Goal: Obtain resource: Obtain resource

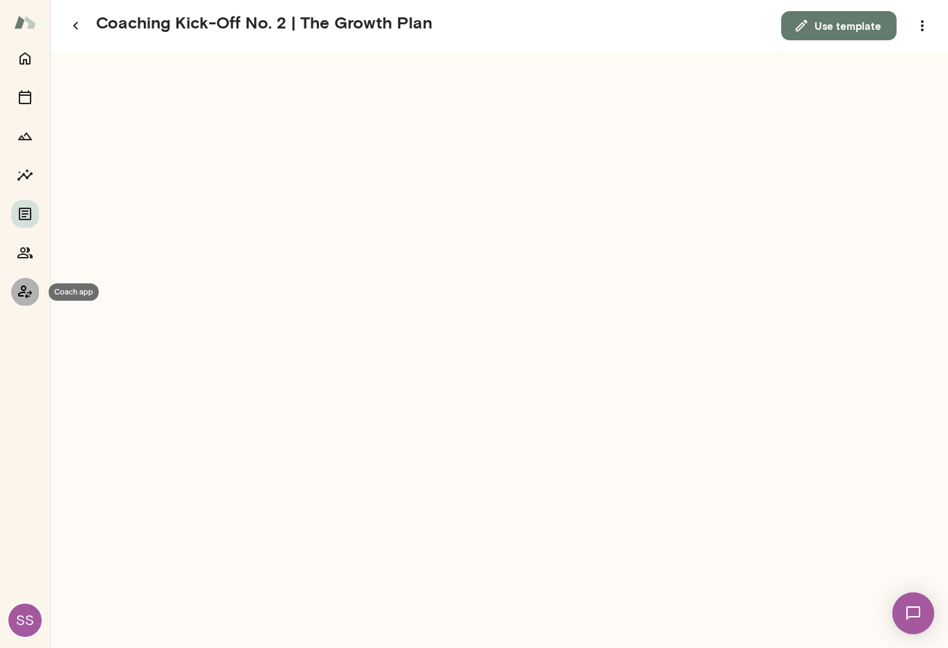
click at [27, 293] on icon "Coach app" at bounding box center [25, 292] width 14 height 13
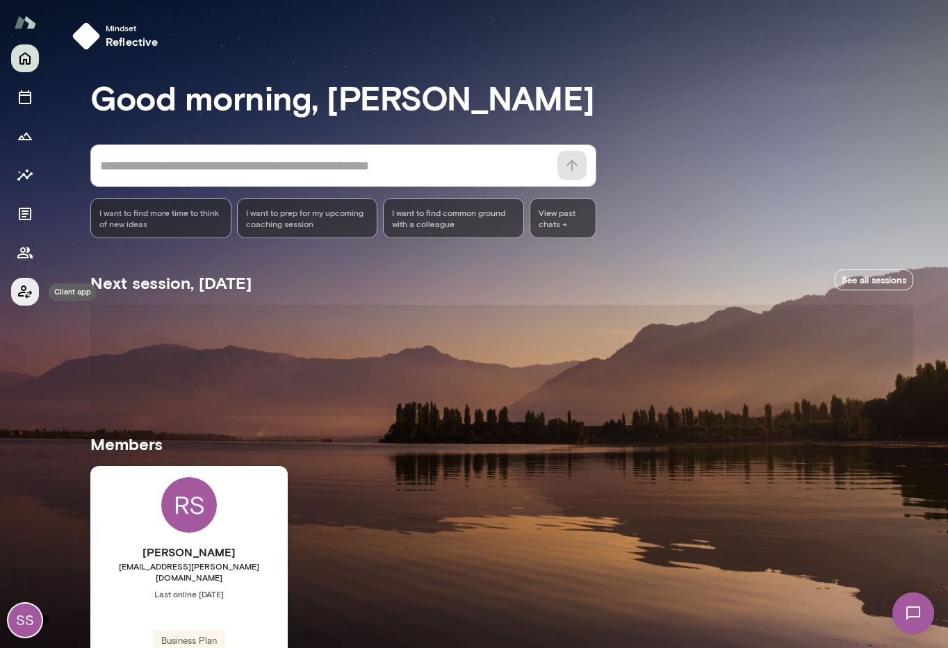
click at [20, 297] on icon "Client app" at bounding box center [25, 292] width 17 height 17
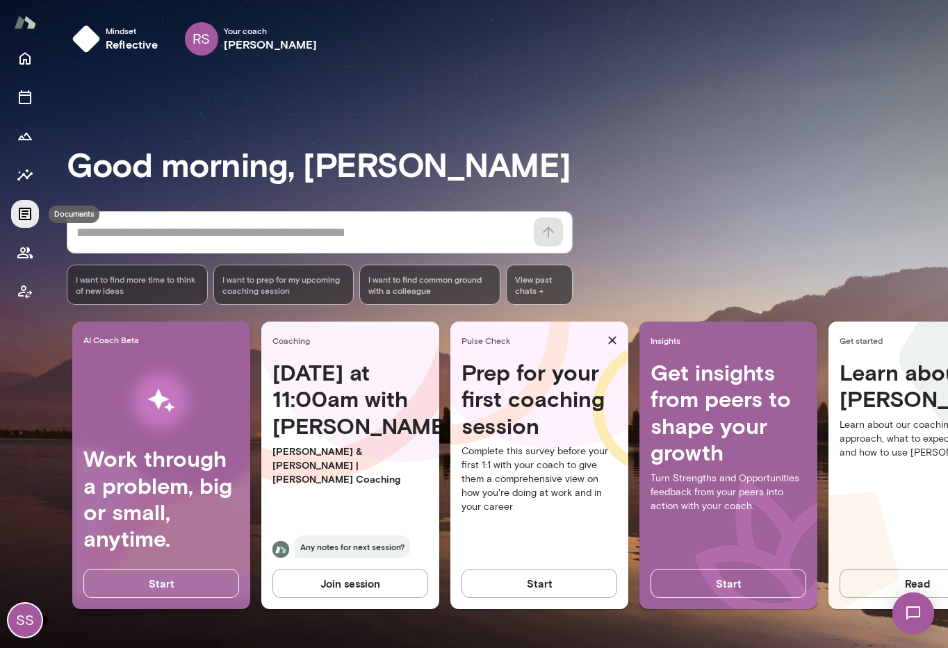
click at [27, 211] on icon "Documents" at bounding box center [25, 214] width 13 height 13
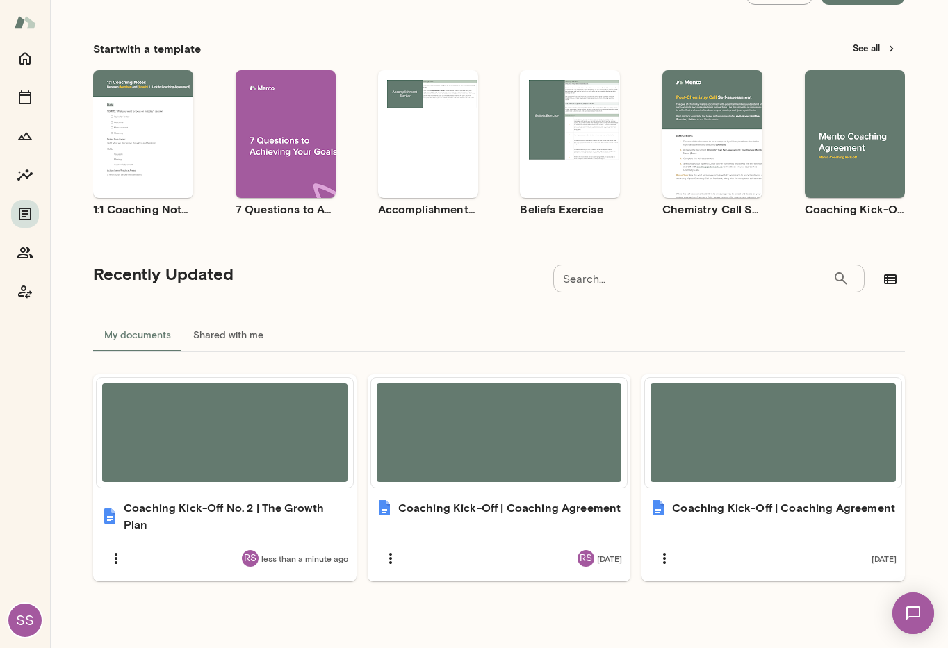
scroll to position [63, 0]
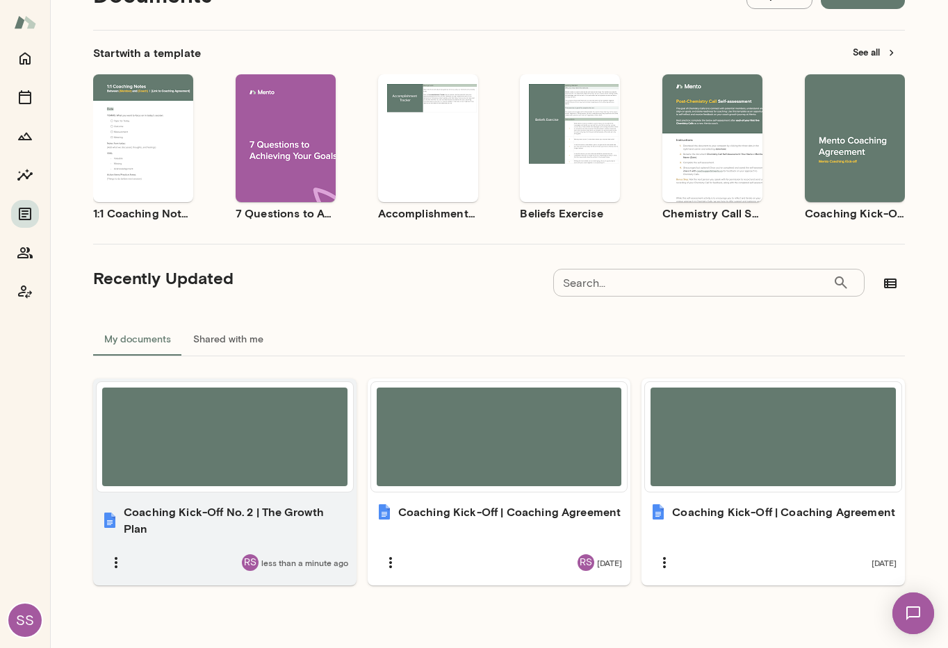
click at [244, 514] on h6 "Coaching Kick-Off No. 2 | The Growth Plan" at bounding box center [236, 520] width 224 height 33
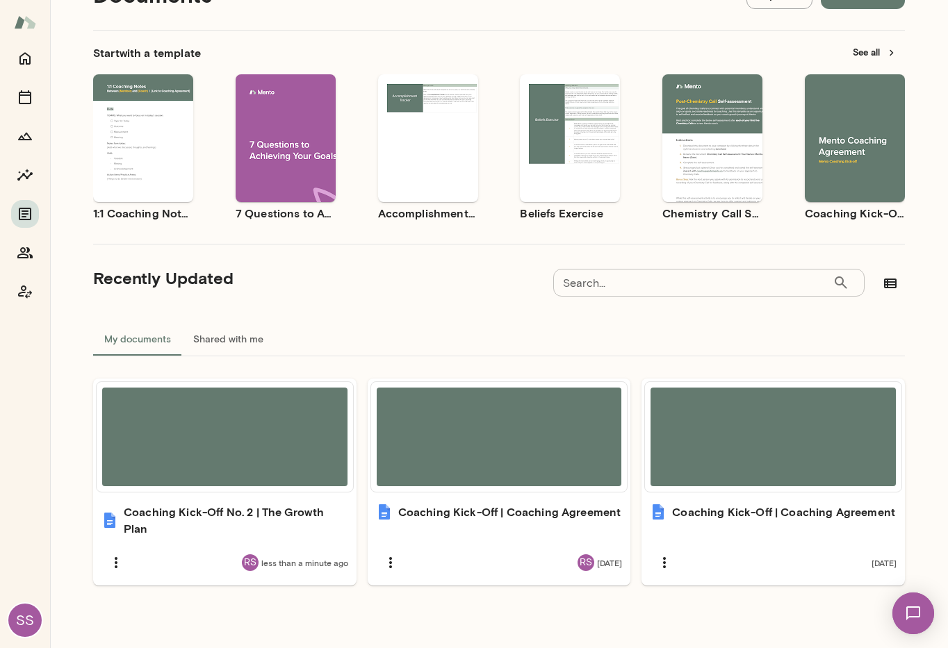
click at [28, 628] on div "SS" at bounding box center [24, 620] width 33 height 33
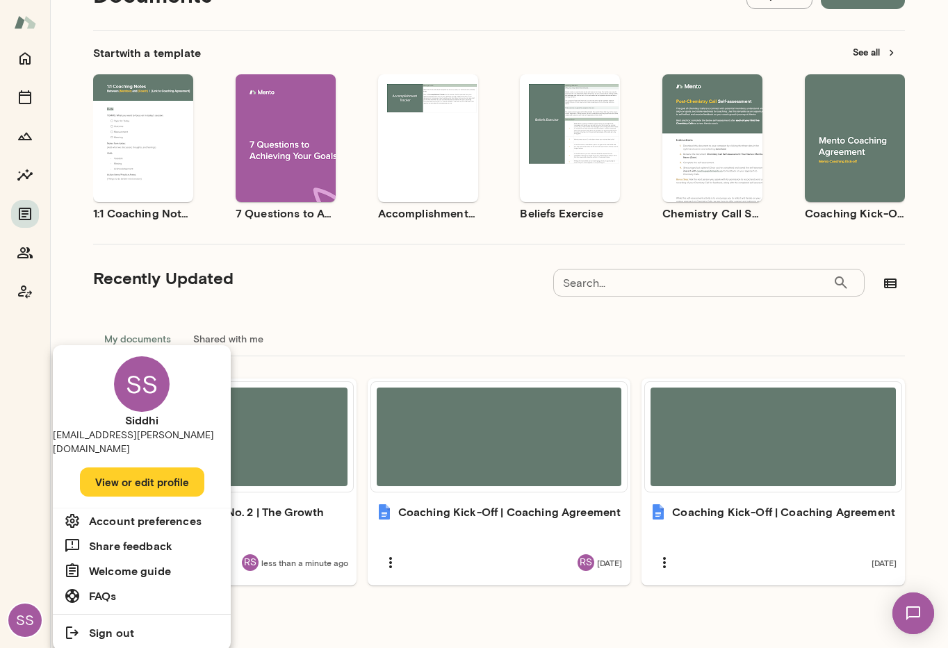
click at [33, 306] on div at bounding box center [474, 324] width 948 height 648
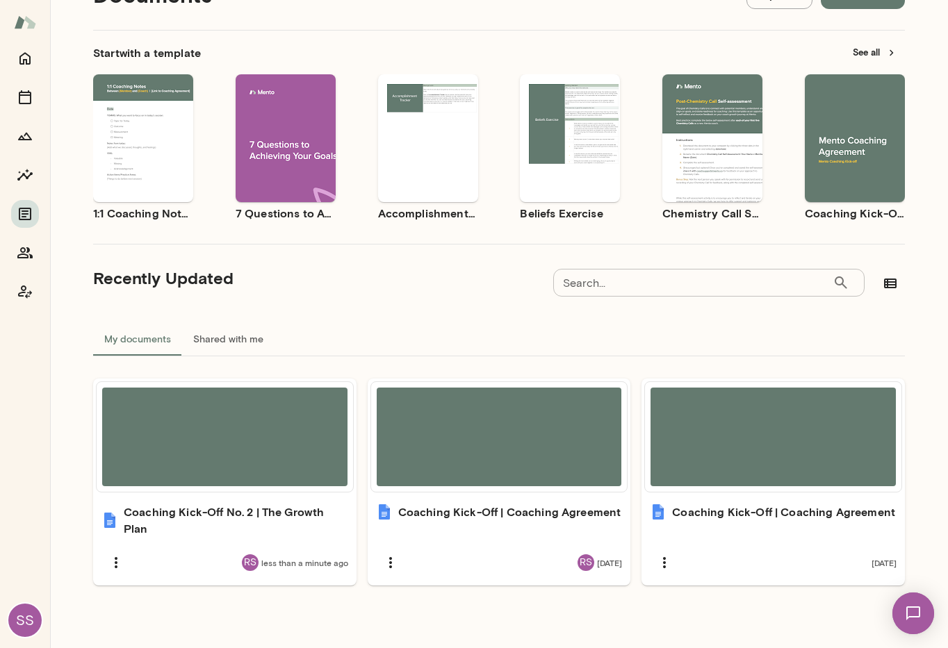
click at [28, 293] on div "SS [PERSON_NAME] [PERSON_NAME][EMAIL_ADDRESS][PERSON_NAME][DOMAIN_NAME] View or…" at bounding box center [479, 324] width 937 height 648
click at [29, 293] on icon "Coach app" at bounding box center [25, 292] width 14 height 13
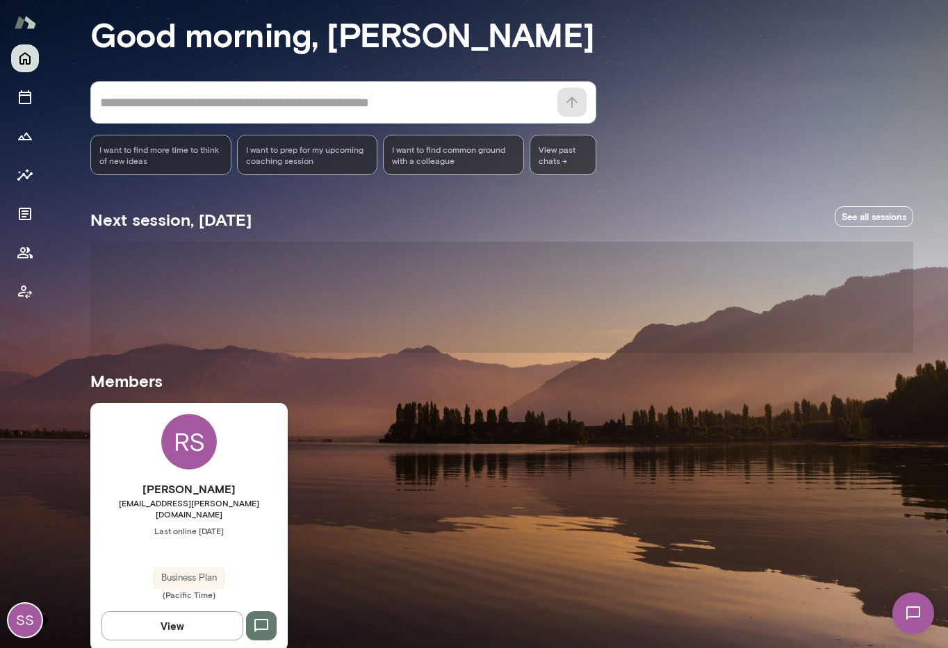
scroll to position [29, 0]
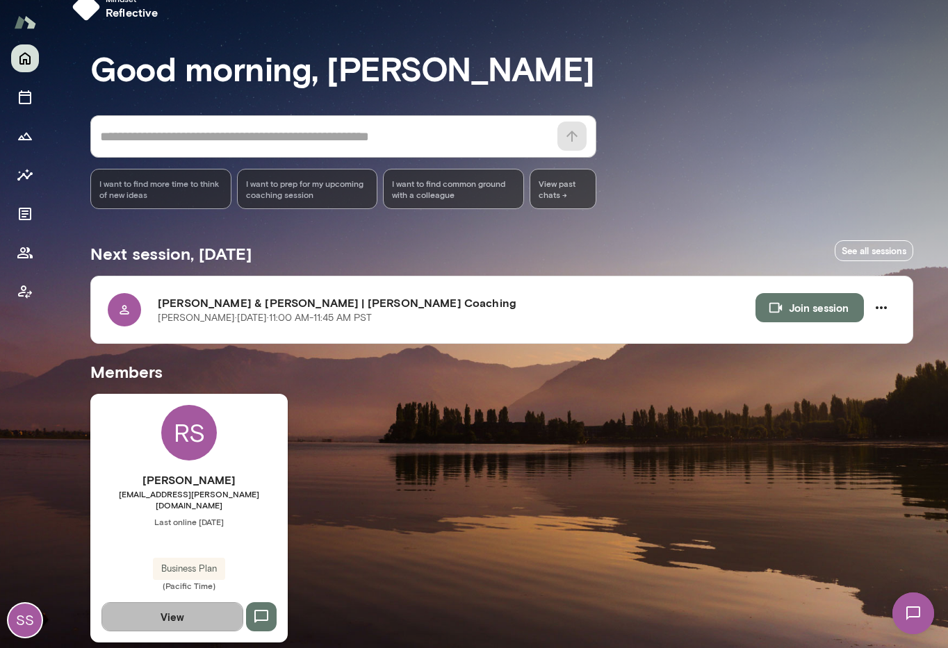
click at [173, 602] on button "View" at bounding box center [172, 616] width 142 height 29
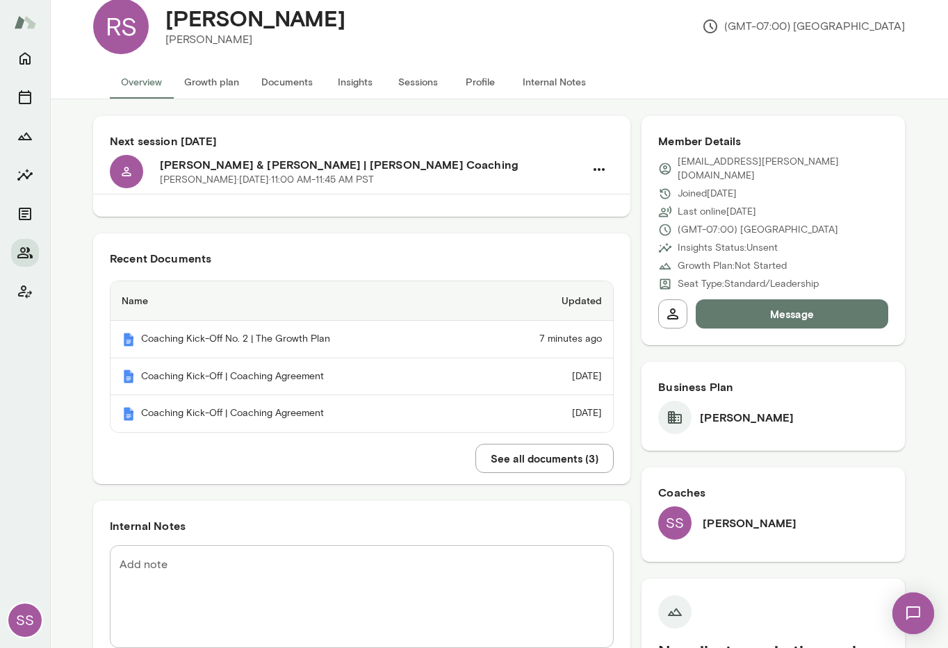
click at [302, 83] on button "Documents" at bounding box center [287, 81] width 74 height 33
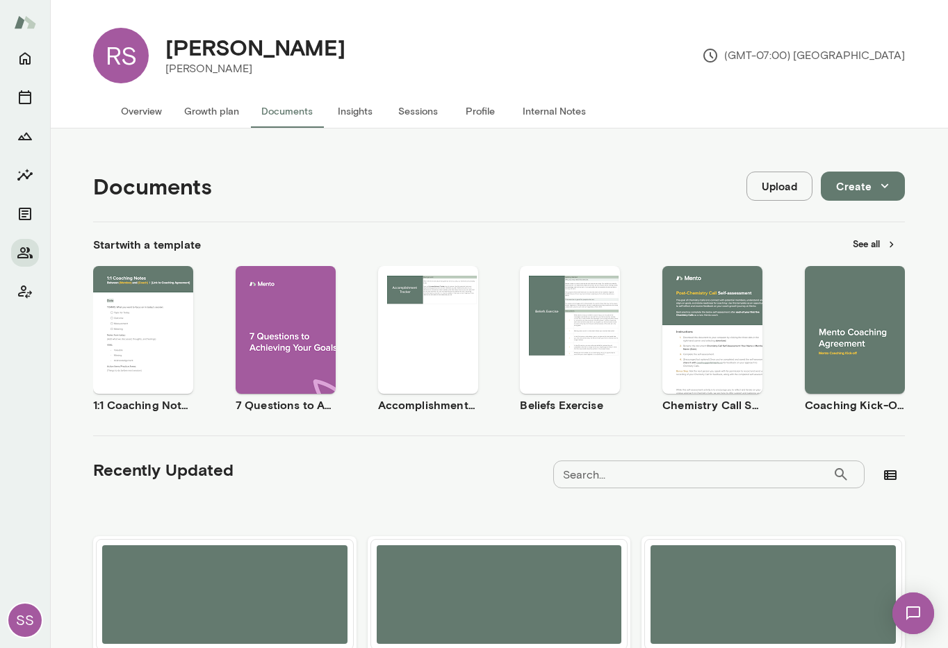
click at [877, 248] on button "See all" at bounding box center [874, 244] width 60 height 22
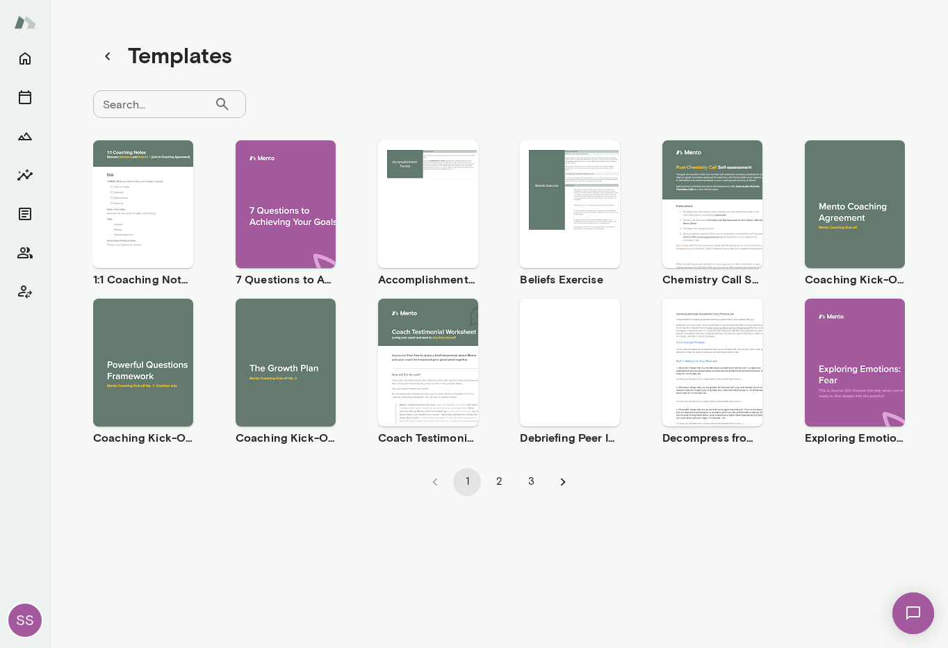
click at [292, 347] on span "Use template" at bounding box center [293, 350] width 51 height 11
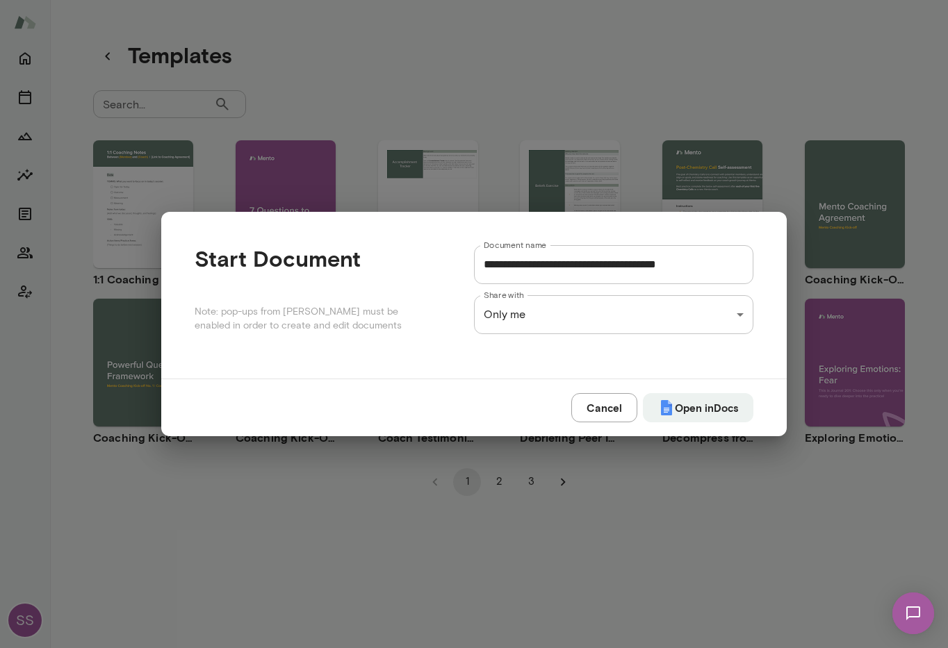
click at [722, 0] on div "**********" at bounding box center [474, 0] width 948 height 0
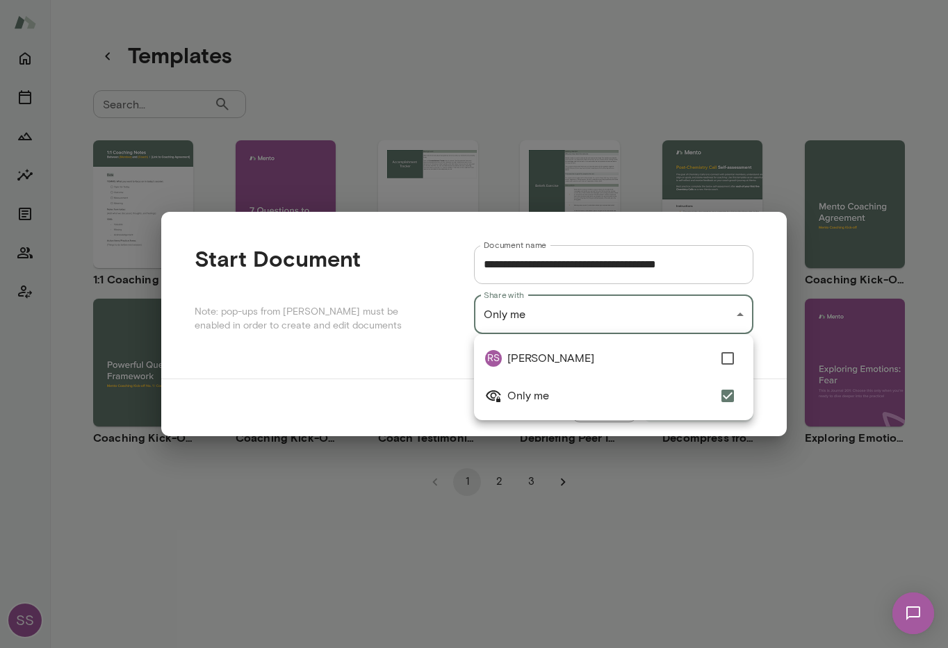
click at [694, 366] on span "[PERSON_NAME]" at bounding box center [610, 358] width 206 height 17
type input "**********"
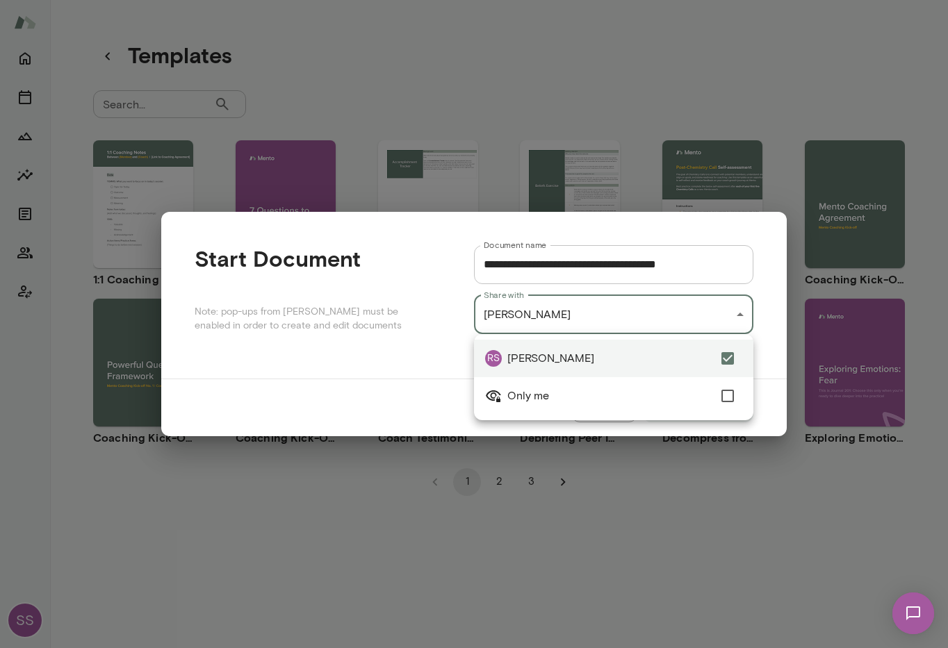
click at [774, 352] on div at bounding box center [474, 324] width 948 height 648
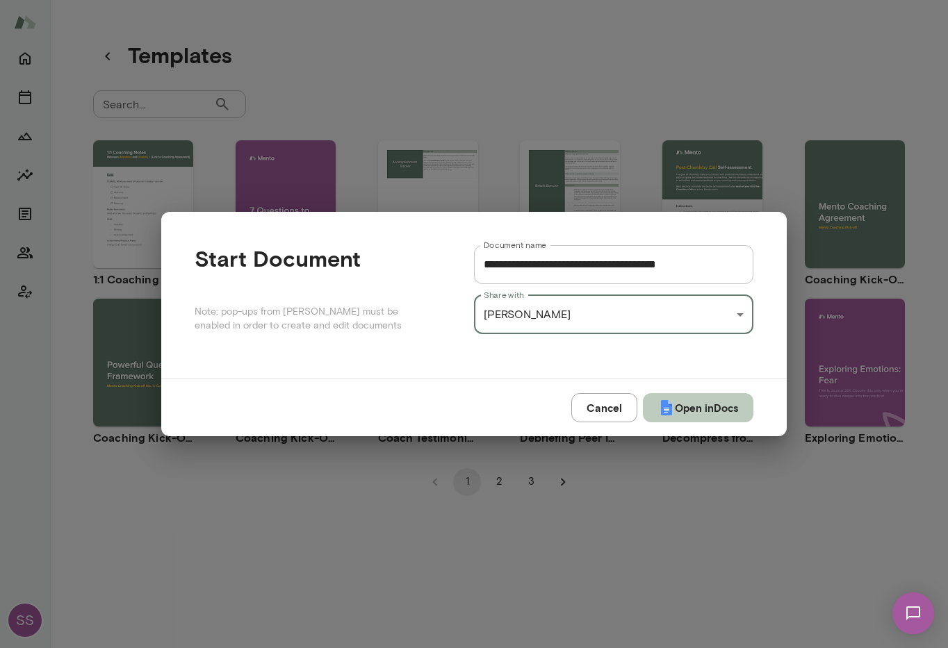
click at [729, 407] on button "Open in Docs" at bounding box center [698, 407] width 110 height 29
